Goal: Information Seeking & Learning: Learn about a topic

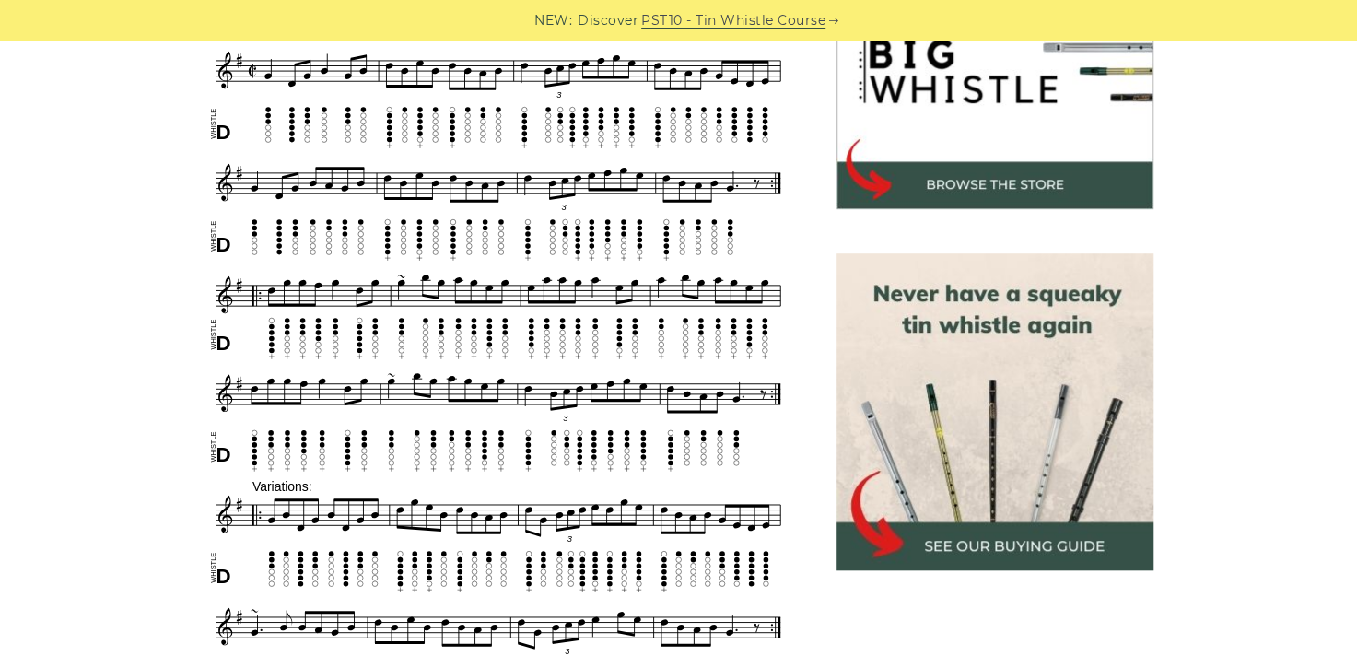
scroll to position [617, 0]
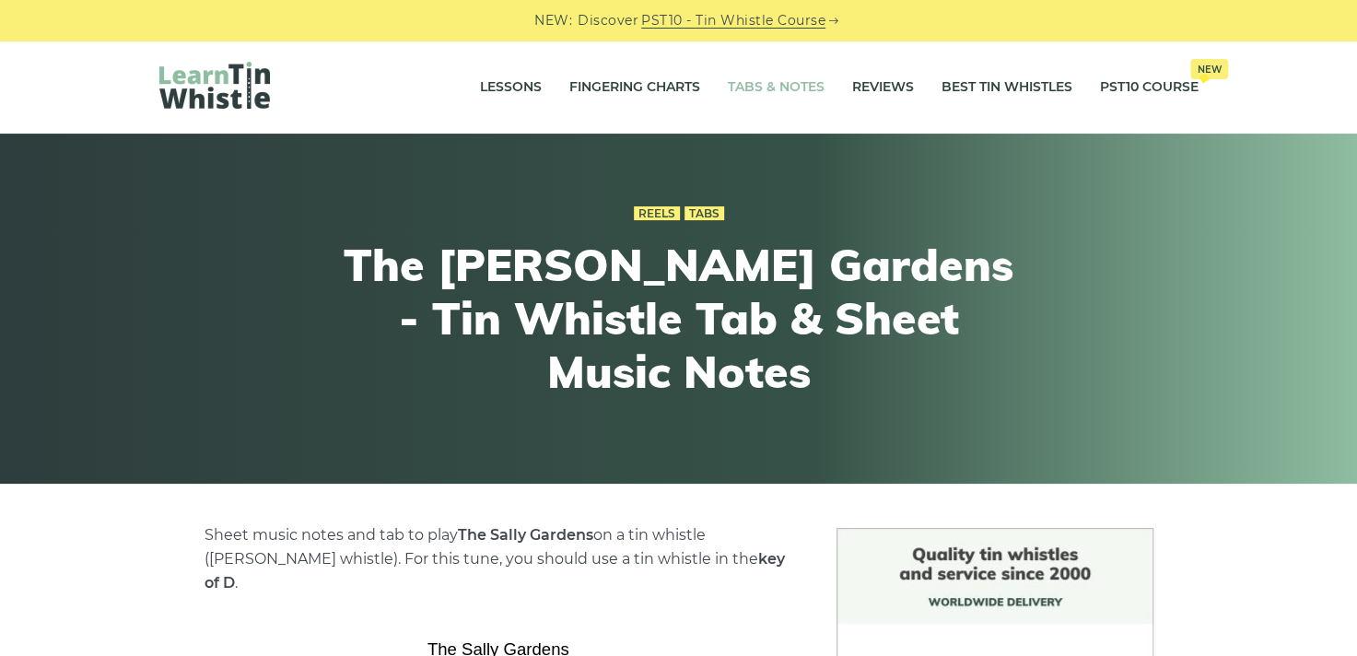
click at [770, 82] on link "Tabs & Notes" at bounding box center [776, 87] width 97 height 46
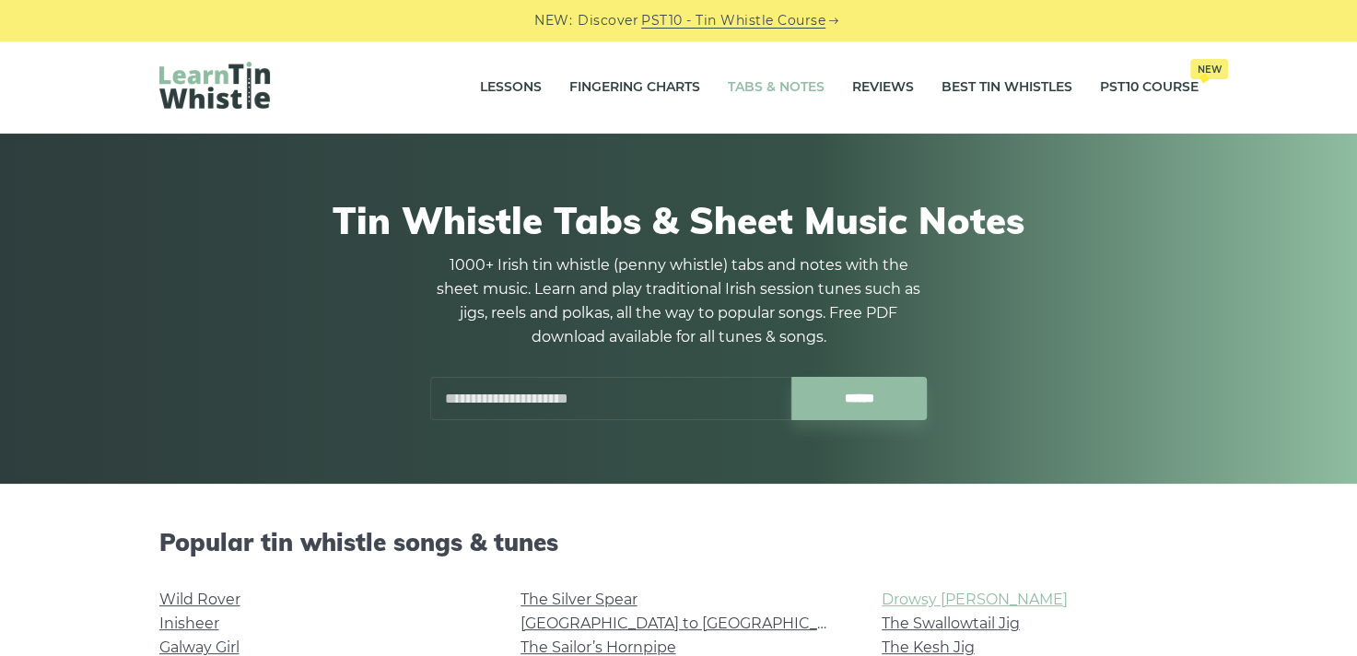
click at [934, 595] on link "Drowsy [PERSON_NAME]" at bounding box center [975, 600] width 186 height 18
click at [983, 84] on link "Best Tin Whistles" at bounding box center [1007, 87] width 131 height 46
click at [768, 82] on link "Tabs & Notes" at bounding box center [776, 87] width 97 height 46
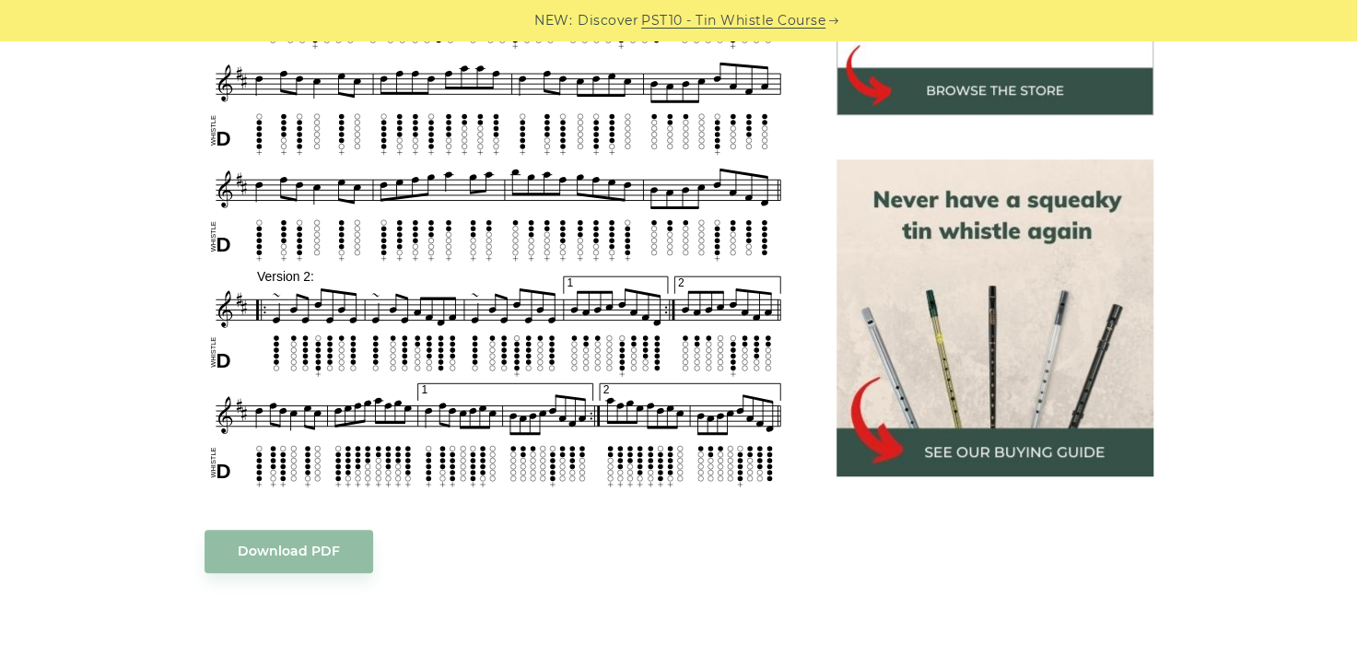
scroll to position [741, 0]
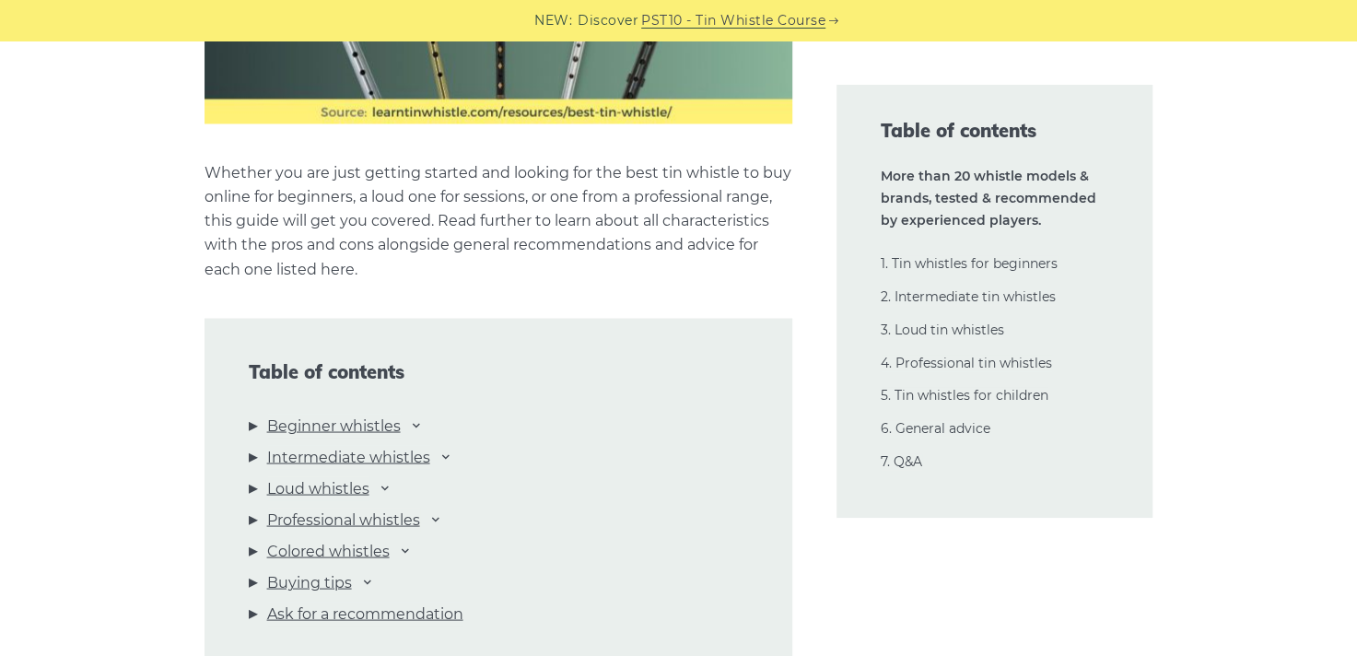
scroll to position [1974, 0]
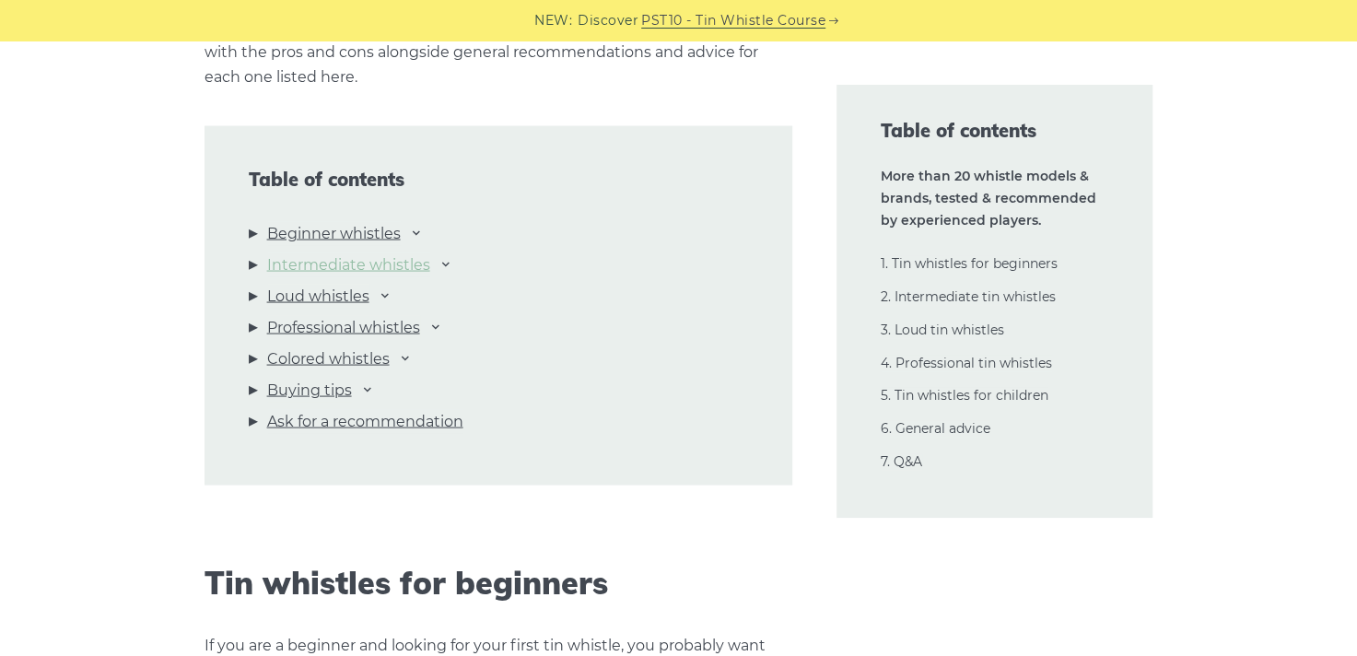
click at [394, 260] on link "Intermediate whistles" at bounding box center [348, 264] width 163 height 24
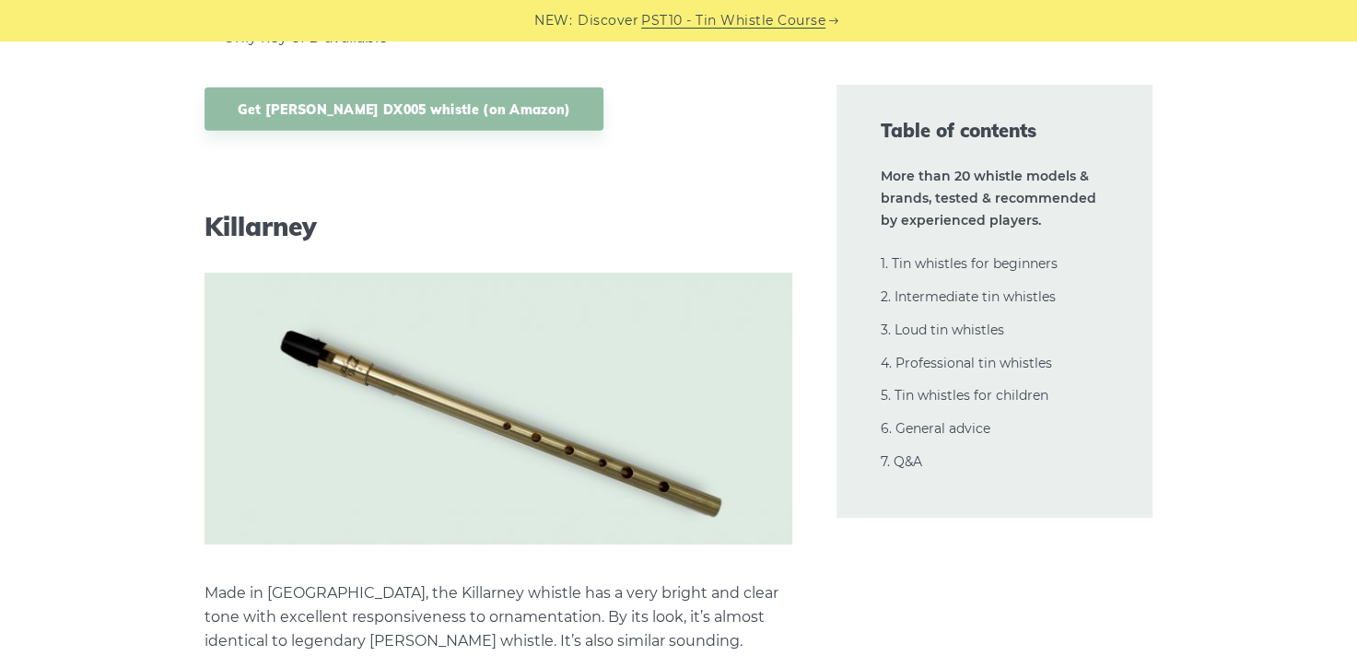
scroll to position [11796, 0]
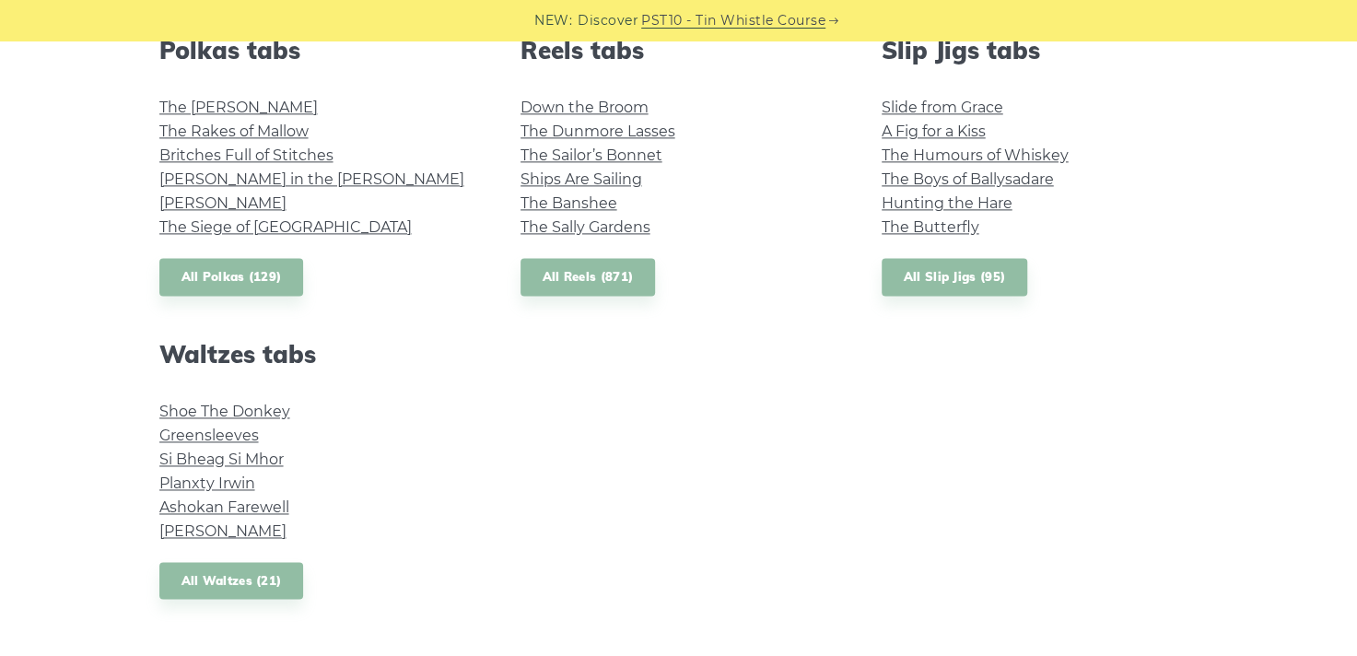
scroll to position [1379, 0]
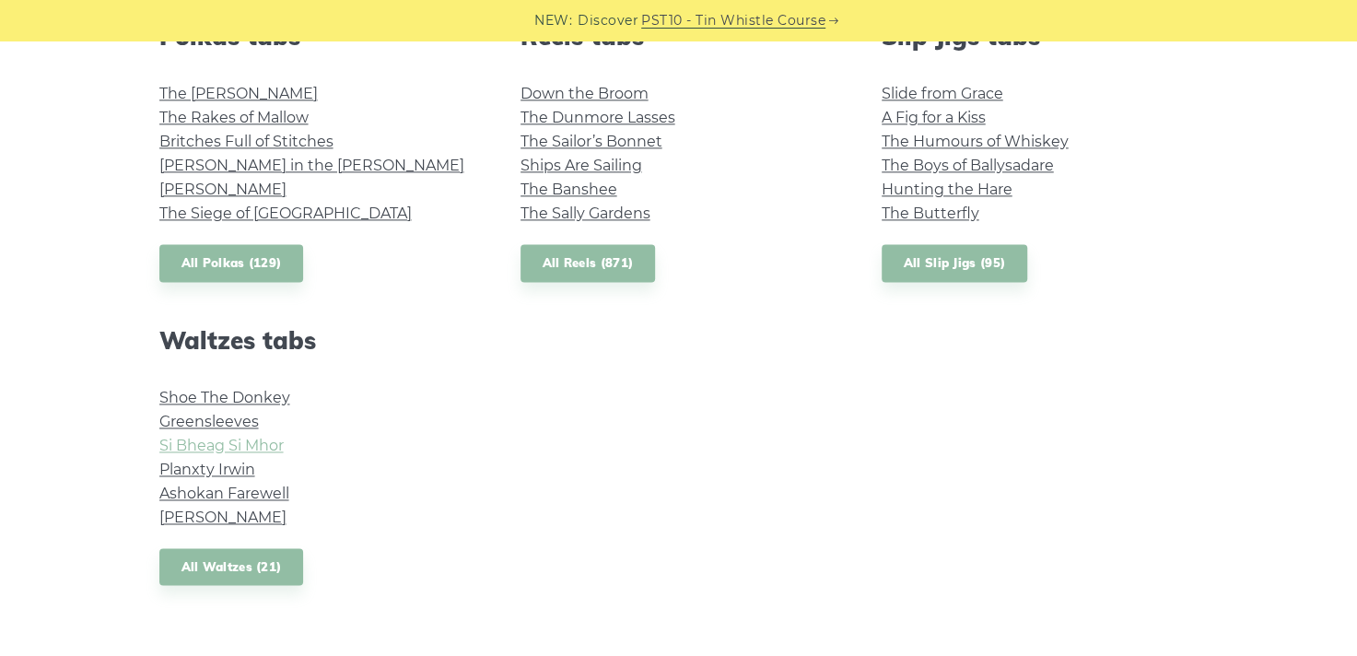
click at [253, 439] on link "Si­ Bheag Si­ Mhor" at bounding box center [221, 446] width 124 height 18
click at [249, 487] on link "Ashokan Farewell" at bounding box center [224, 494] width 130 height 18
click at [225, 393] on link "Shoe The Donkey" at bounding box center [224, 398] width 131 height 18
click at [210, 415] on link "Greensleeves" at bounding box center [209, 422] width 100 height 18
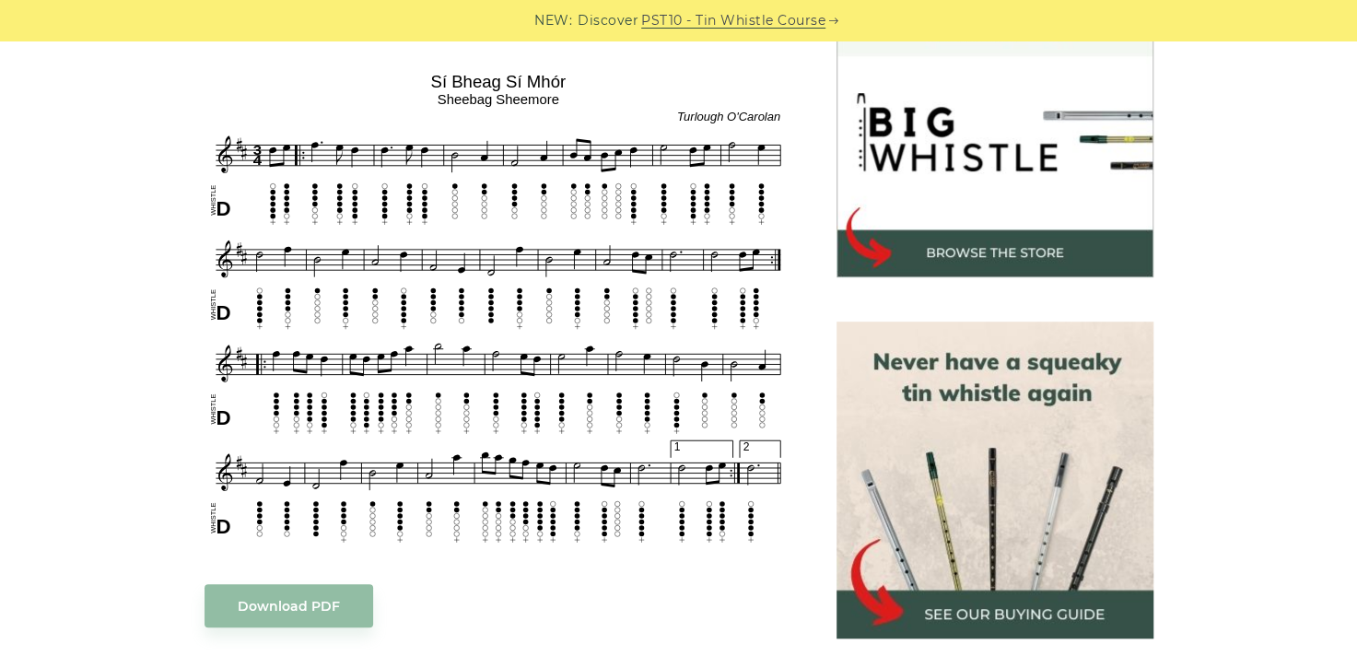
scroll to position [575, 0]
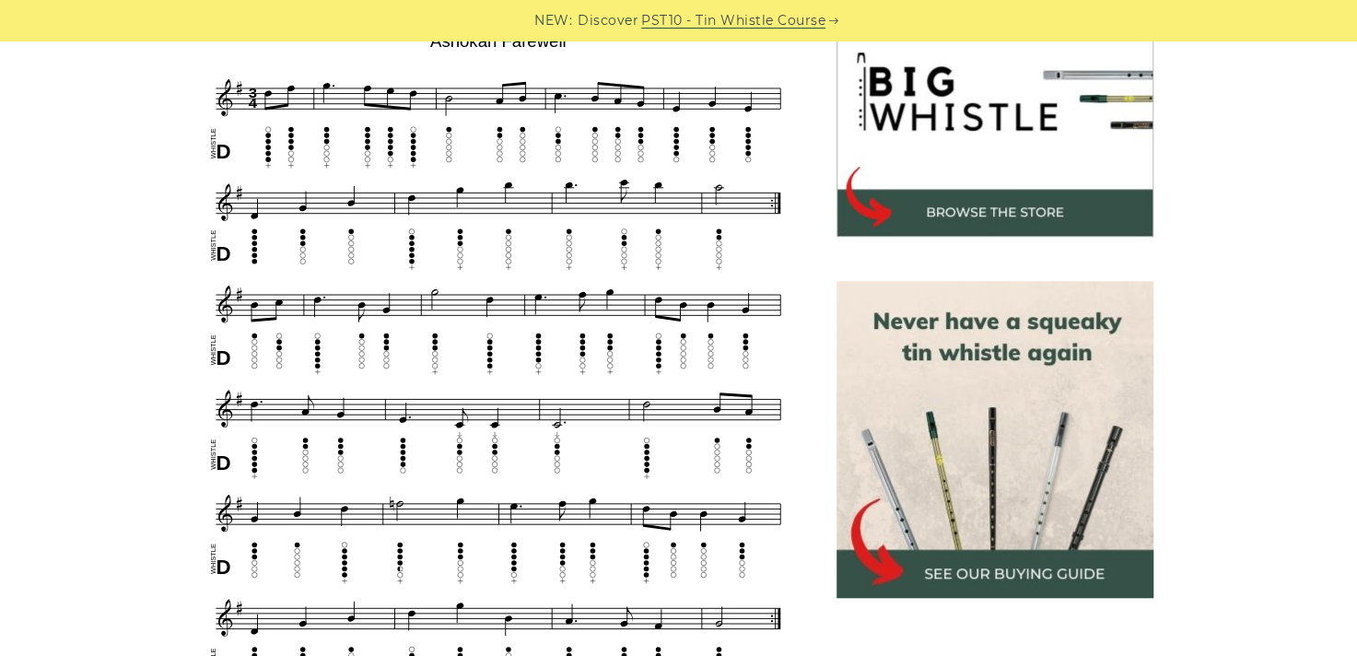
scroll to position [619, 0]
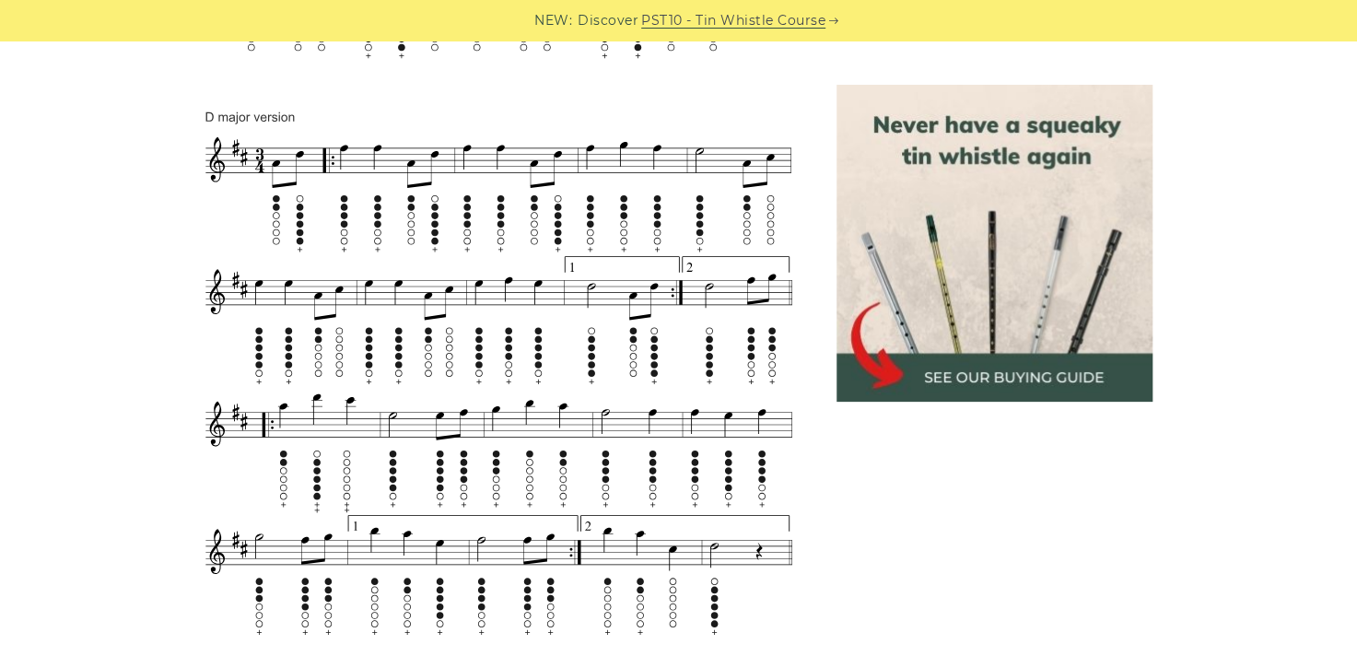
scroll to position [1214, 0]
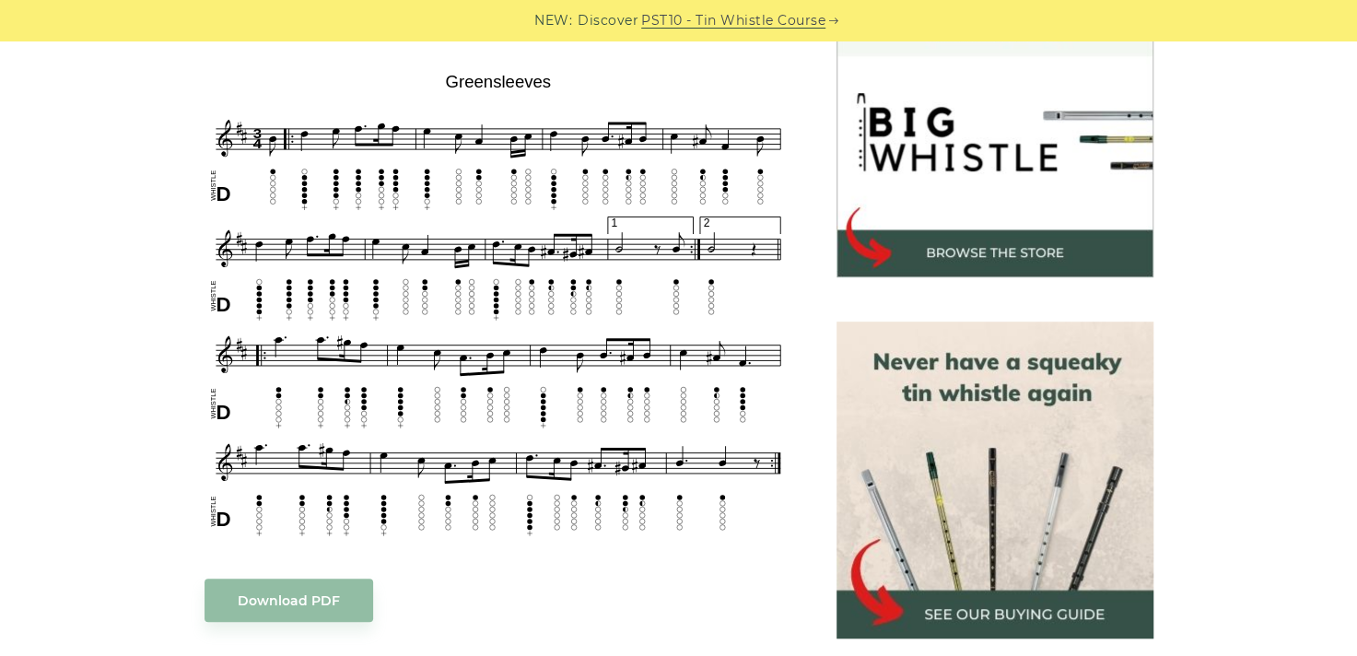
scroll to position [564, 0]
